Goal: Entertainment & Leisure: Consume media (video, audio)

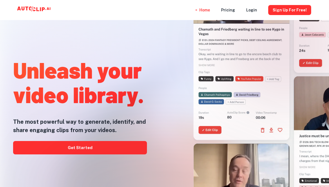
click at [230, 16] on div "Pricing" at bounding box center [228, 10] width 14 height 20
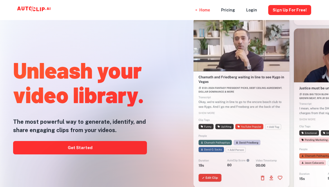
click at [43, 146] on link "Get Started" at bounding box center [80, 147] width 134 height 13
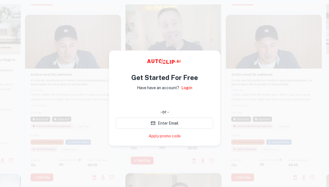
click at [202, 101] on div "Sign in with Google. Opens in new tab" at bounding box center [164, 101] width 97 height 12
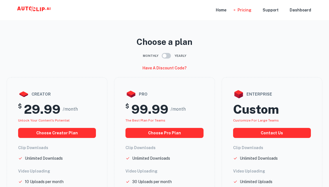
click at [301, 10] on div "Dashboard" at bounding box center [299, 10] width 21 height 20
click at [304, 14] on div "Dashboard" at bounding box center [299, 10] width 21 height 20
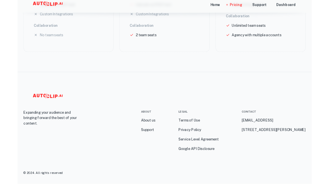
scroll to position [295, 0]
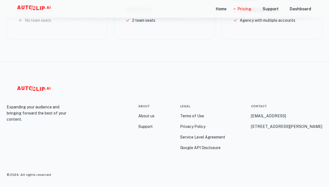
click at [226, 9] on div "Home" at bounding box center [221, 9] width 11 height 18
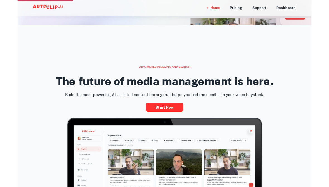
scroll to position [208, 0]
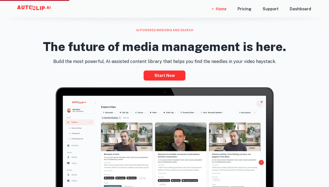
click at [179, 77] on link "Start now" at bounding box center [164, 75] width 42 height 10
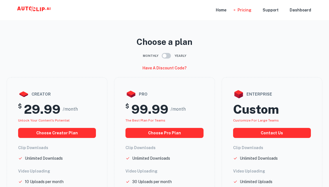
click at [226, 13] on div "Home" at bounding box center [221, 10] width 11 height 20
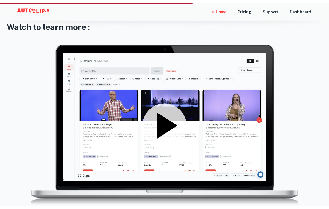
scroll to position [705, 0]
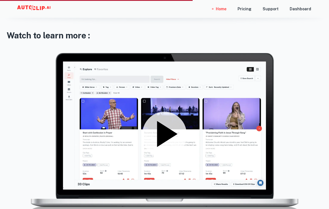
click at [162, 131] on icon at bounding box center [167, 134] width 20 height 26
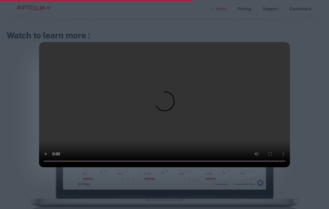
click at [160, 102] on video at bounding box center [164, 104] width 251 height 125
click at [164, 99] on video at bounding box center [164, 104] width 251 height 125
click at [167, 102] on video at bounding box center [164, 104] width 251 height 125
click at [162, 102] on video at bounding box center [164, 104] width 251 height 125
click at [164, 102] on video at bounding box center [164, 104] width 251 height 125
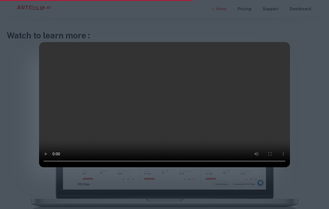
click at [298, 42] on div at bounding box center [164, 104] width 329 height 209
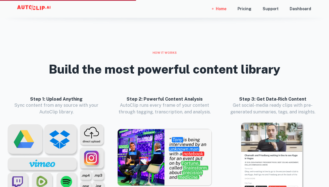
scroll to position [458, 0]
